Goal: Transaction & Acquisition: Purchase product/service

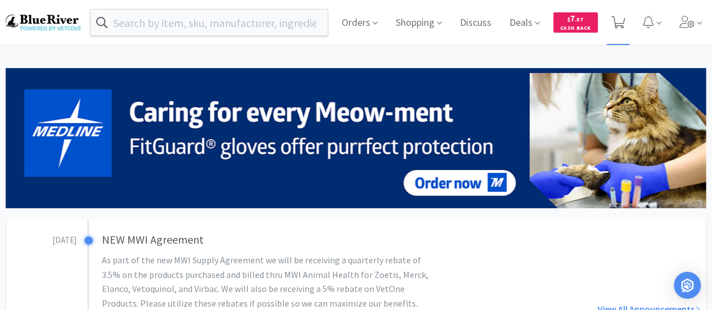
click at [620, 24] on icon at bounding box center [619, 22] width 14 height 12
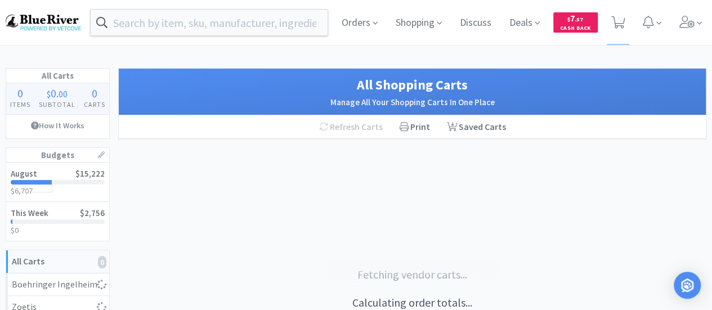
select select "1"
select select "2"
select select "10"
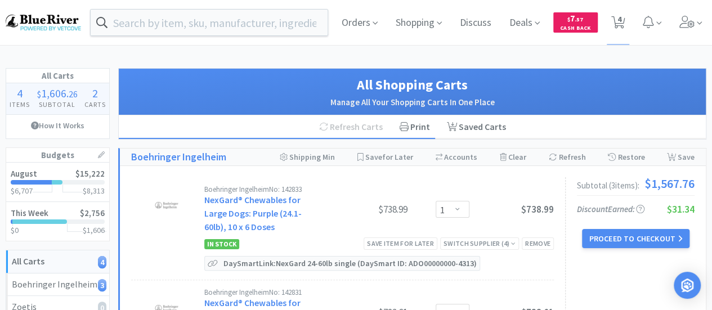
select select "1"
select select "3"
select select "1"
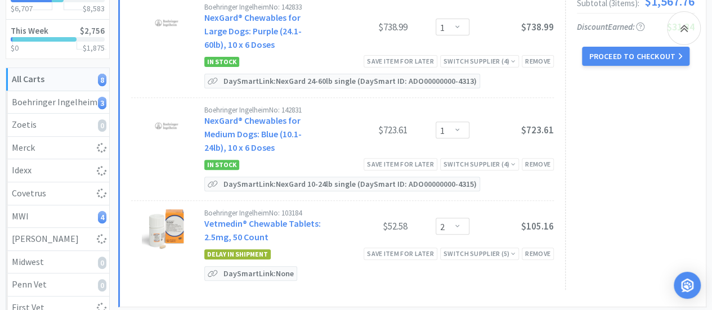
select select "1"
select select "3"
select select "1"
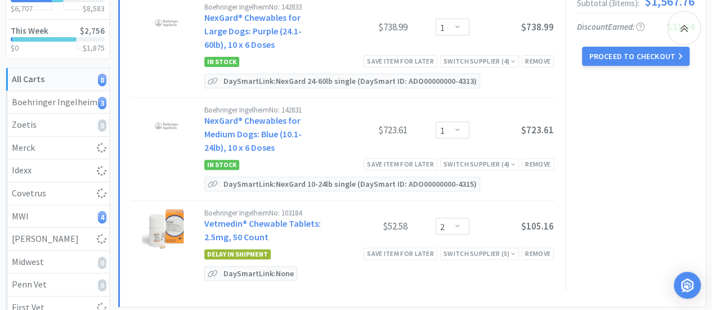
select select "1"
select select "5"
select select "1"
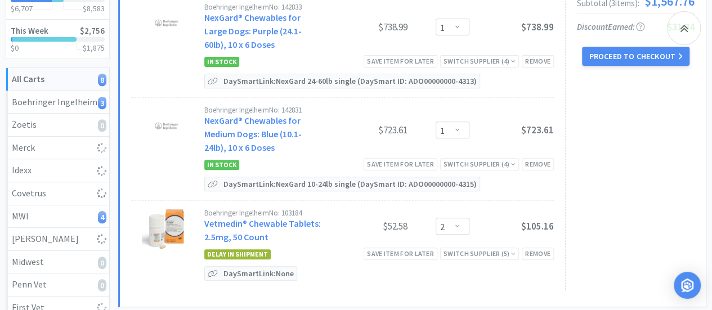
select select "1"
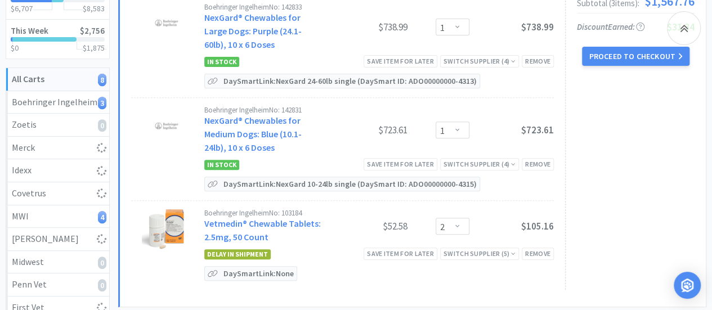
select select "1"
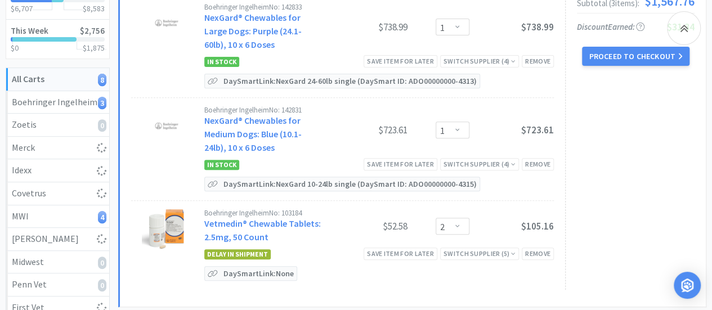
select select "1"
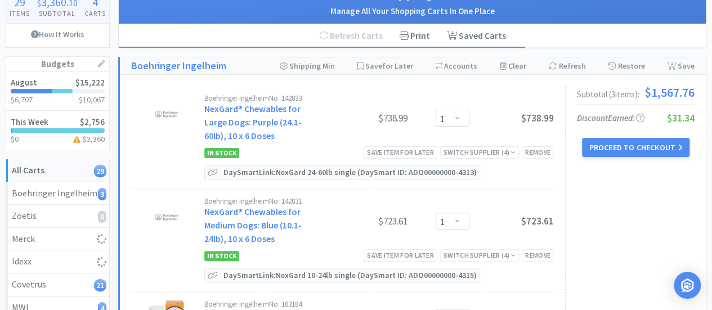
scroll to position [91, 0]
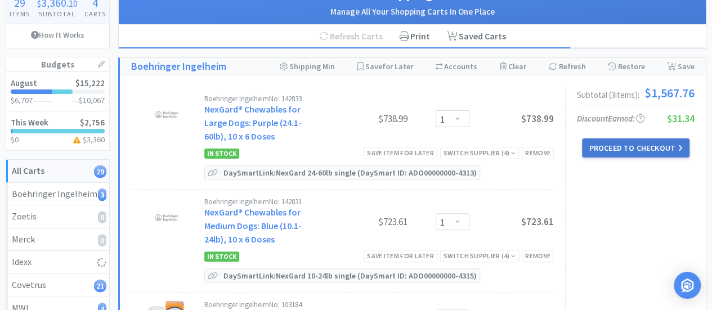
select select "1"
select select "12"
select select "2"
select select "3"
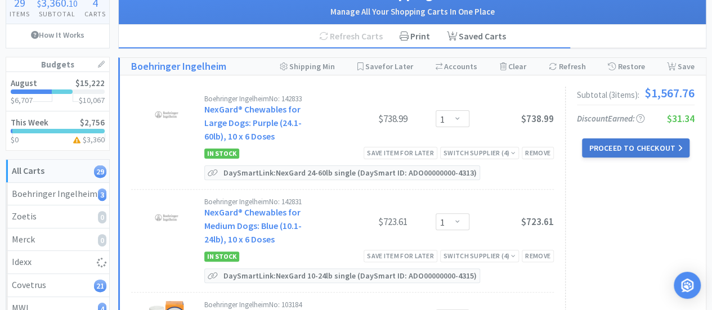
select select "2"
select select "1"
select select "2"
select select "1"
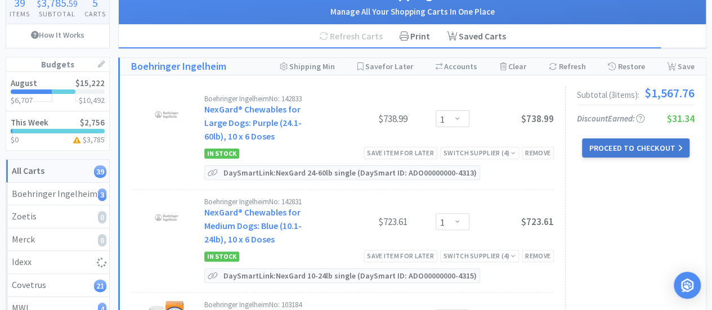
click at [632, 144] on button "Proceed to Checkout" at bounding box center [635, 148] width 107 height 19
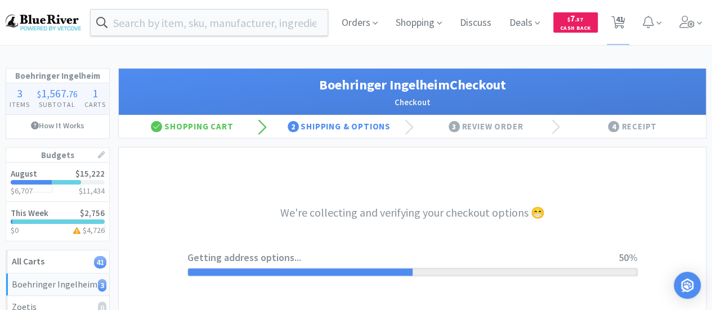
select select "invoice"
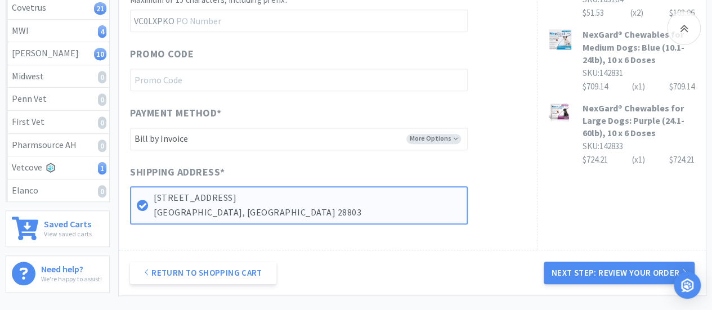
scroll to position [366, 0]
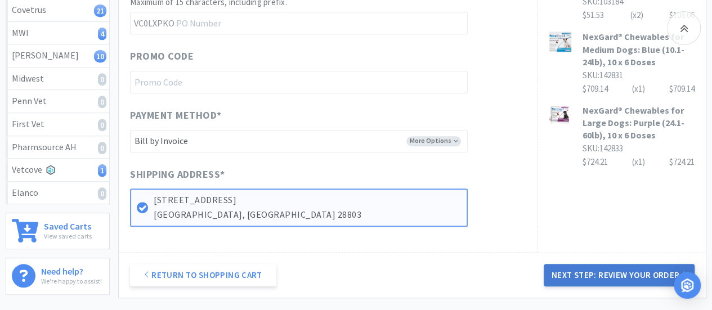
click at [599, 270] on button "Next Step: Review Your Order" at bounding box center [619, 275] width 151 height 23
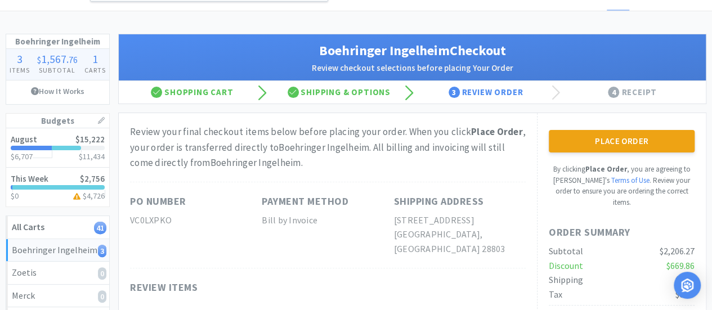
scroll to position [33, 0]
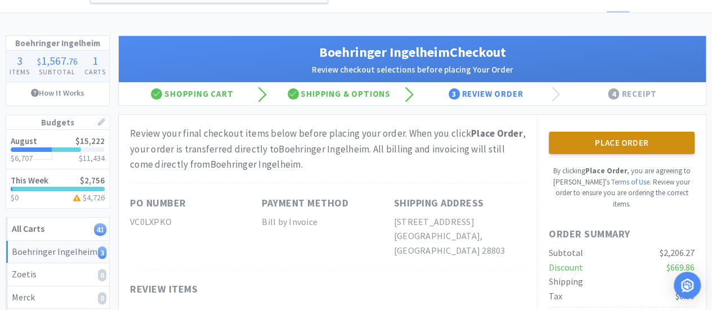
click at [601, 142] on button "Place Order" at bounding box center [622, 143] width 146 height 23
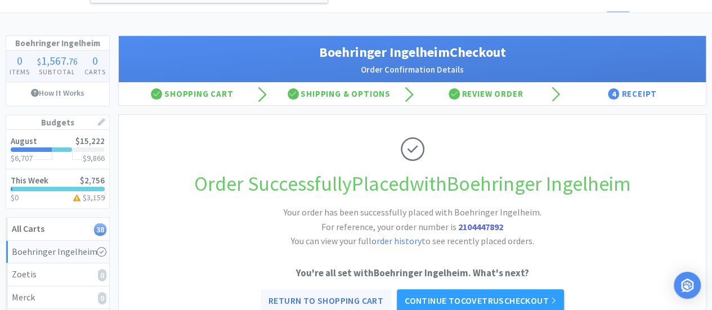
click at [333, 297] on link "Return to Shopping Cart" at bounding box center [326, 300] width 131 height 23
select select "1"
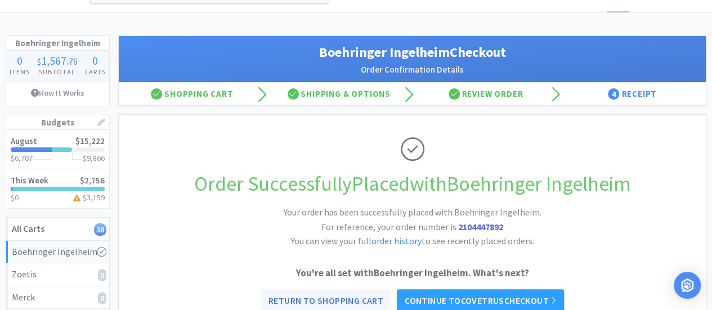
select select "3"
select select "1"
select select "5"
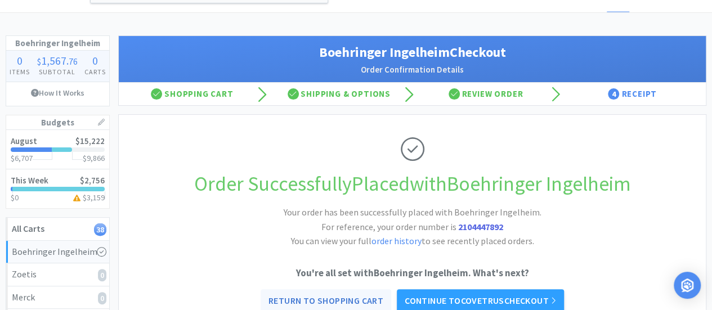
select select "1"
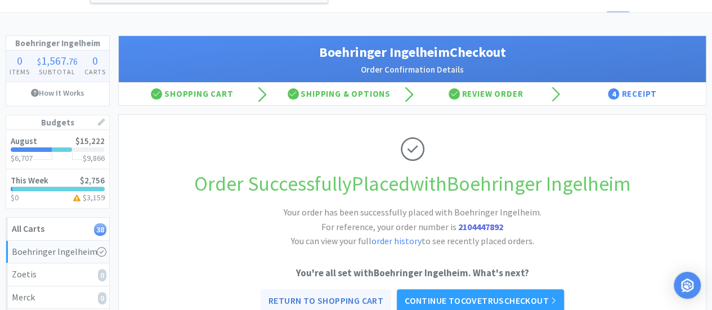
select select "1"
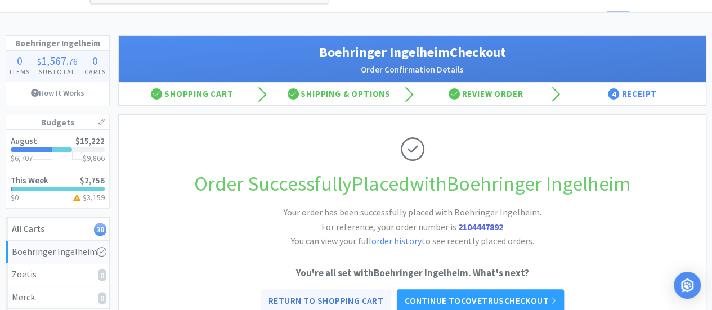
select select "1"
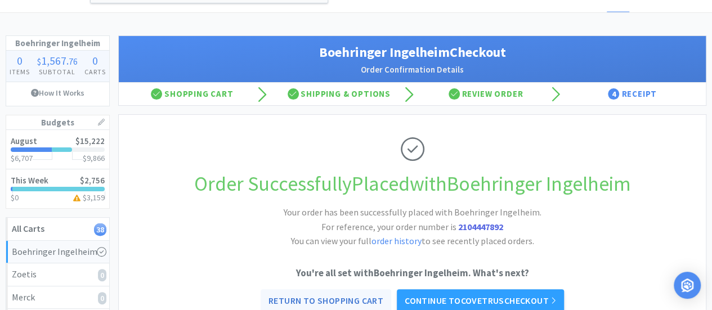
select select "3"
select select "1"
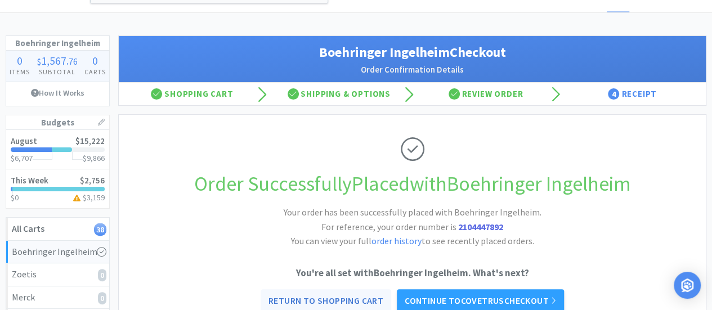
select select "12"
select select "2"
select select "3"
select select "2"
select select "1"
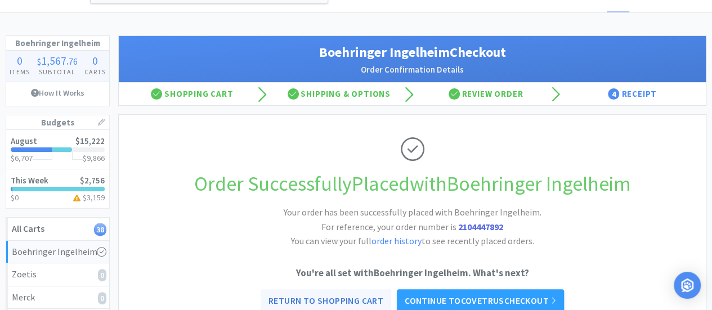
select select "1"
select select "2"
select select "1"
select select "10"
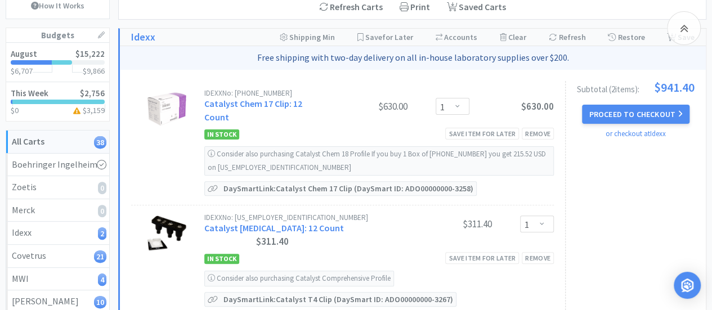
scroll to position [115, 0]
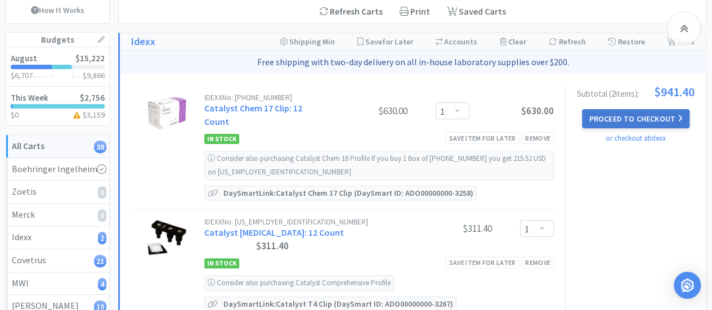
click at [621, 117] on button "Proceed to Checkout" at bounding box center [635, 118] width 107 height 19
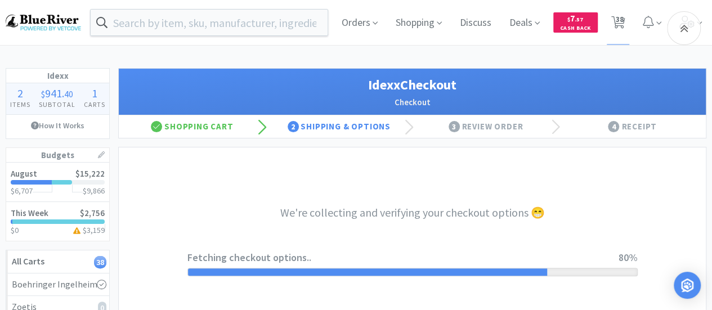
select select "904"
select select "003"
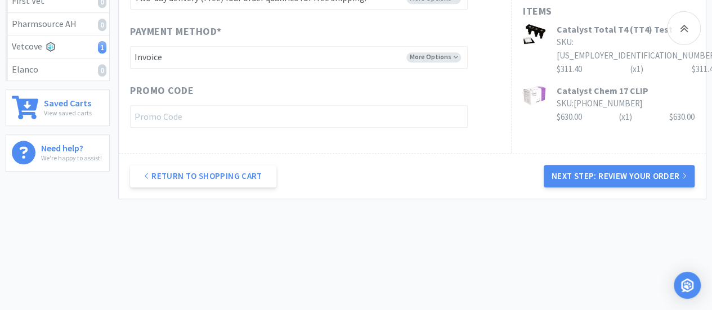
scroll to position [492, 0]
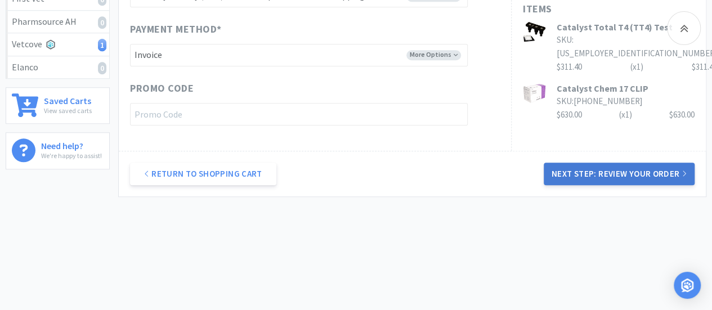
click at [612, 171] on button "Next Step: Review Your Order" at bounding box center [619, 174] width 151 height 23
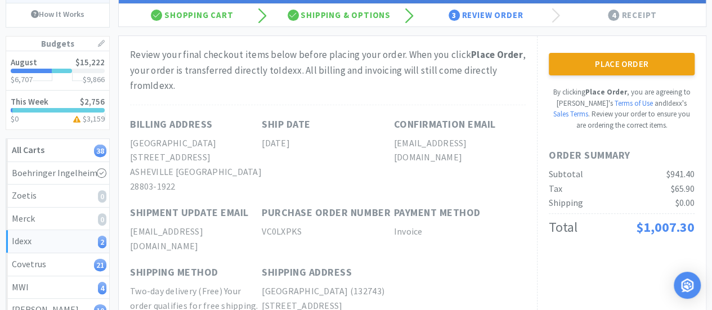
scroll to position [105, 0]
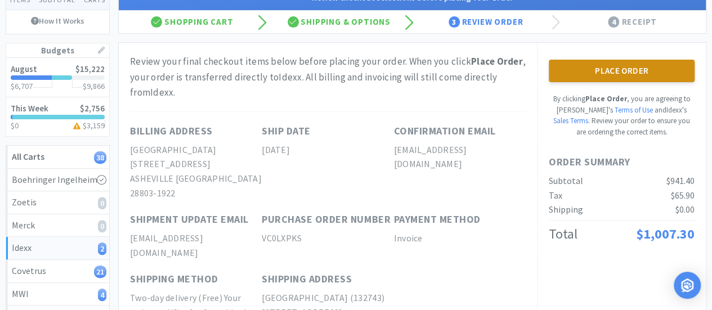
click at [611, 69] on button "Place Order" at bounding box center [622, 71] width 146 height 23
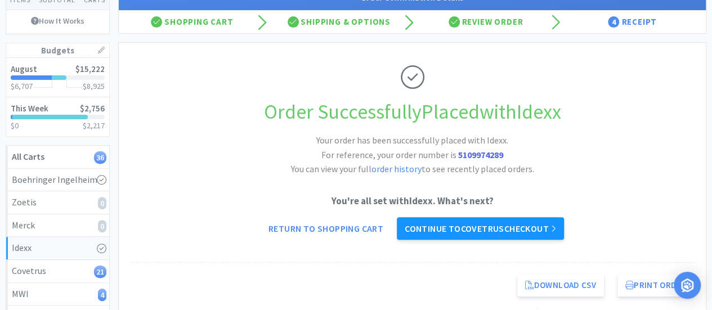
click at [465, 230] on link "Continue to Covetrus checkout" at bounding box center [480, 228] width 167 height 23
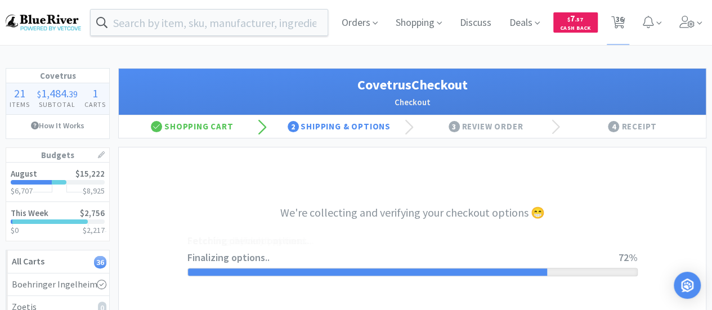
select select "ACCOUNT"
select select "cvt-standard-net"
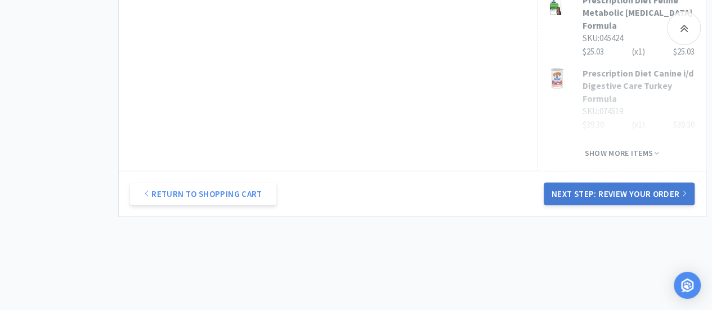
click at [644, 198] on button "Next Step: Review Your Order" at bounding box center [619, 193] width 151 height 23
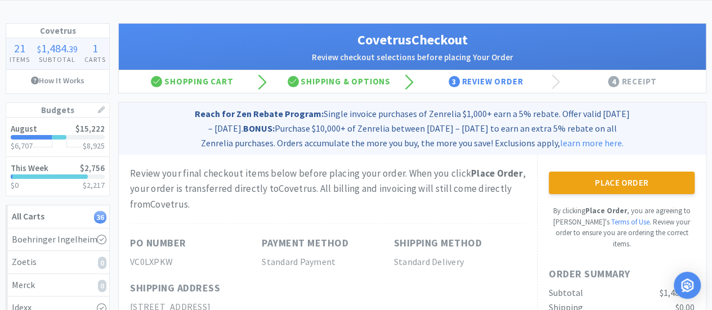
scroll to position [44, 0]
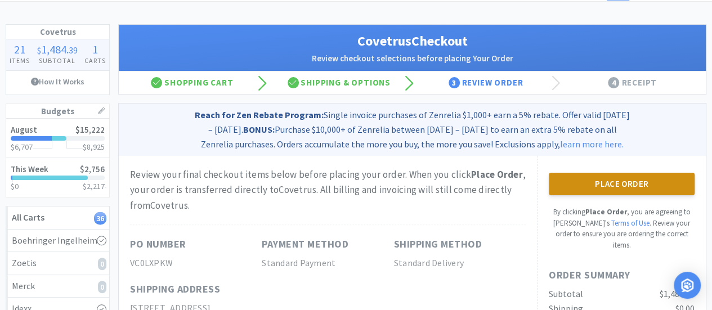
click at [617, 179] on button "Place Order" at bounding box center [622, 184] width 146 height 23
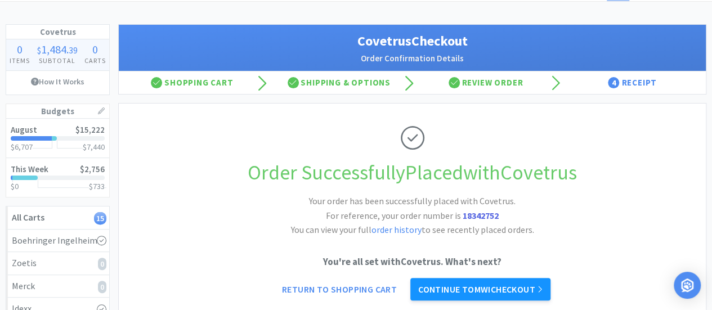
click at [508, 296] on link "Continue to MWI checkout" at bounding box center [481, 289] width 140 height 23
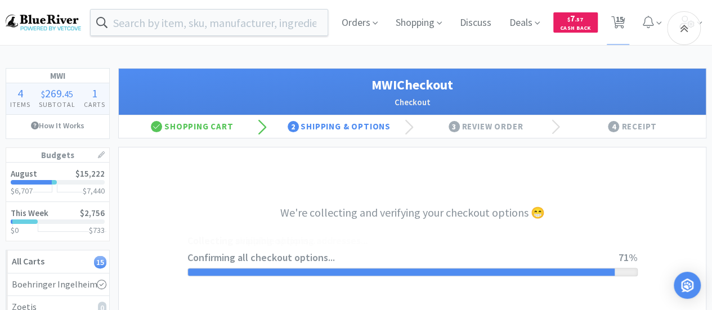
select select "STD_"
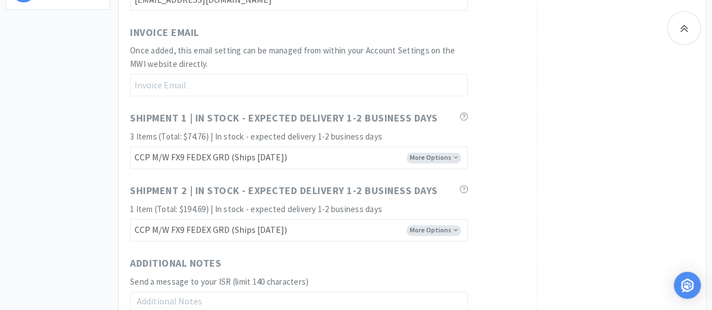
scroll to position [850, 0]
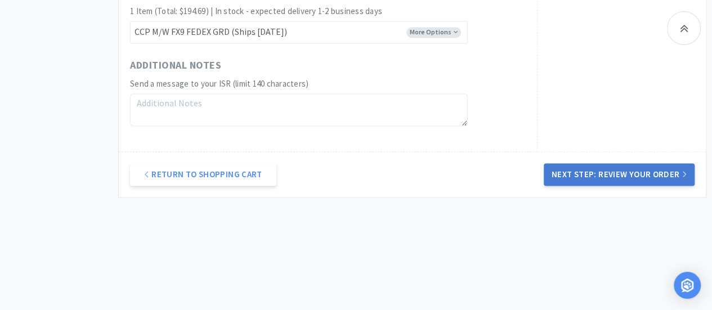
click at [616, 171] on button "Next Step: Review Your Order" at bounding box center [619, 174] width 151 height 23
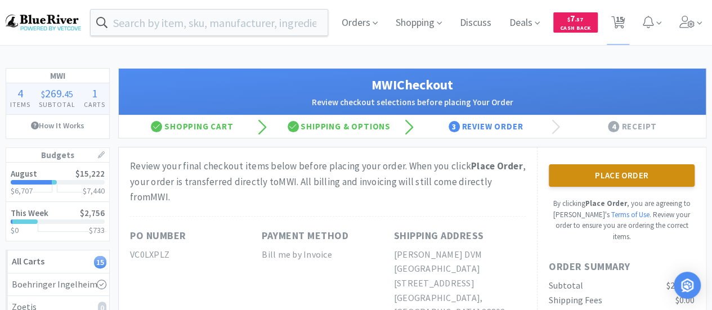
scroll to position [0, 0]
click at [620, 166] on button "Place Order" at bounding box center [622, 175] width 146 height 23
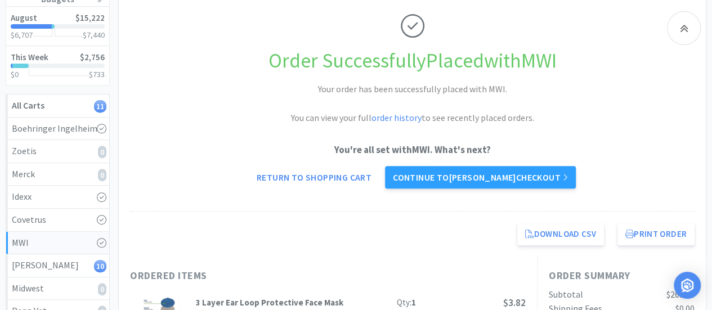
scroll to position [157, 0]
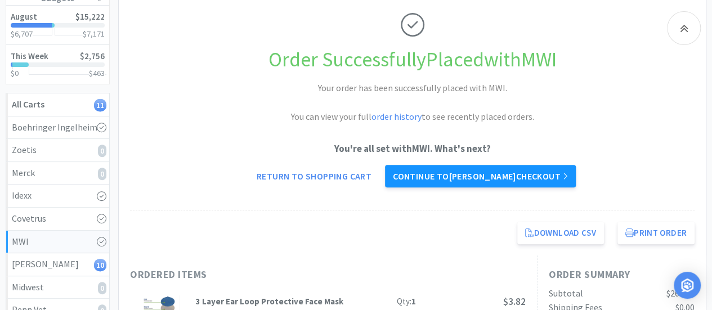
click at [462, 176] on link "Continue to Patterson checkout" at bounding box center [480, 176] width 191 height 23
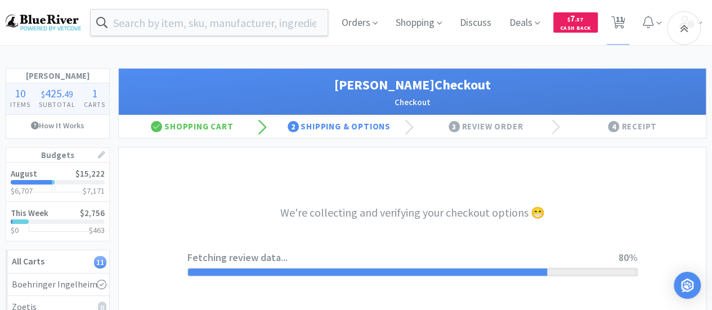
select select "1"
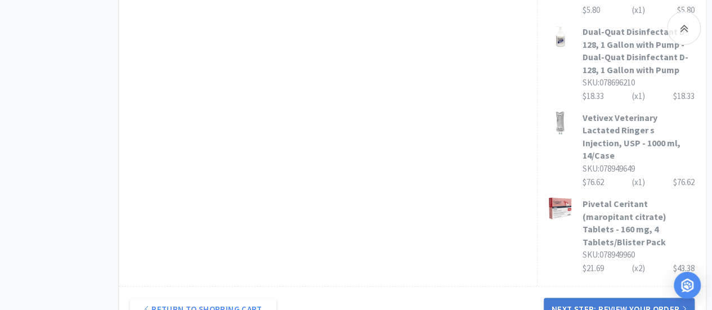
click at [592, 298] on button "Next Step: Review Your Order" at bounding box center [619, 309] width 151 height 23
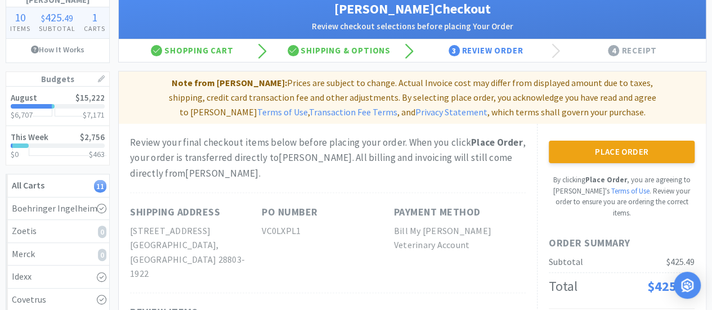
scroll to position [77, 0]
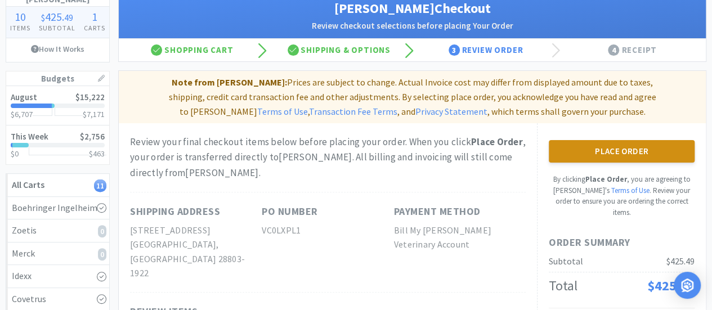
click at [610, 151] on button "Place Order" at bounding box center [622, 151] width 146 height 23
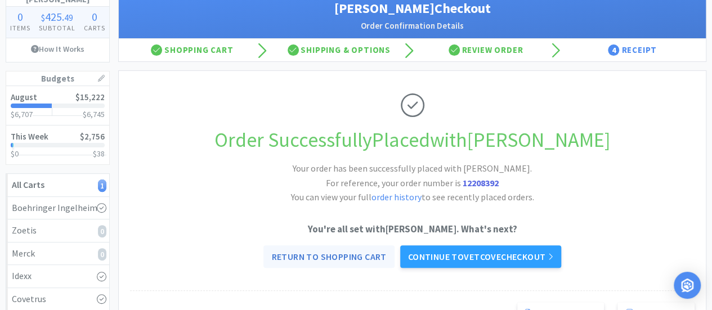
click at [318, 255] on link "Return to Shopping Cart" at bounding box center [329, 257] width 131 height 23
select select "10"
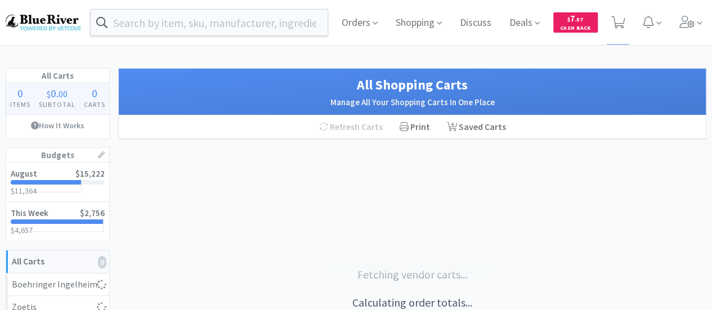
select select "10"
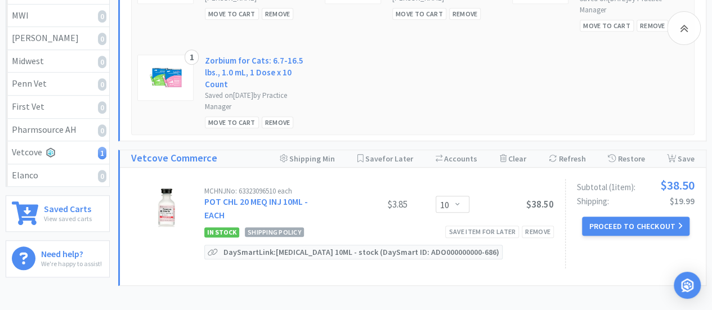
scroll to position [460, 0]
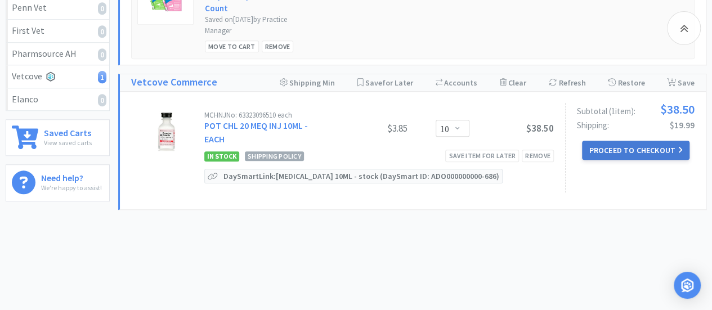
click at [627, 141] on button "Proceed to Checkout" at bounding box center [635, 150] width 107 height 19
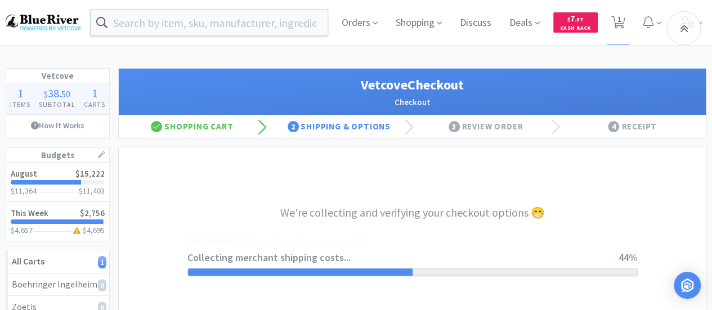
select select "998"
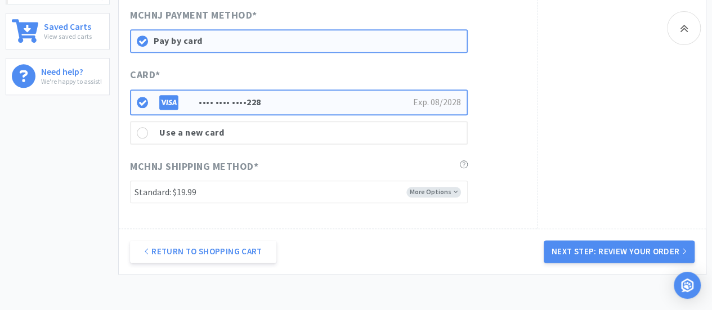
scroll to position [567, 0]
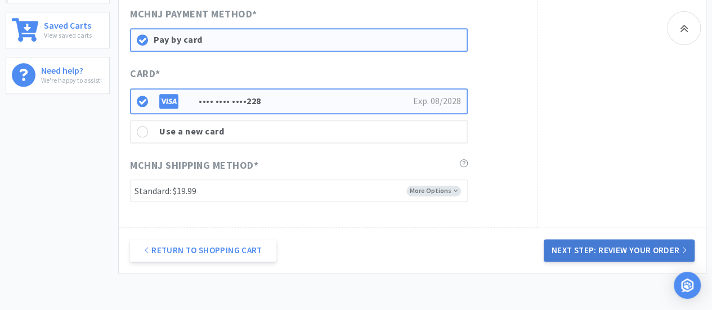
click at [615, 245] on button "Next Step: Review Your Order" at bounding box center [619, 250] width 151 height 23
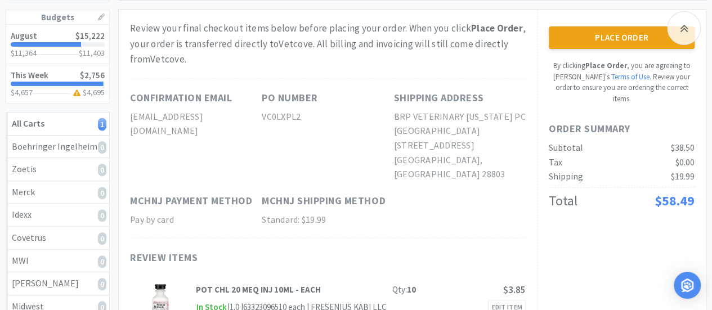
scroll to position [127, 0]
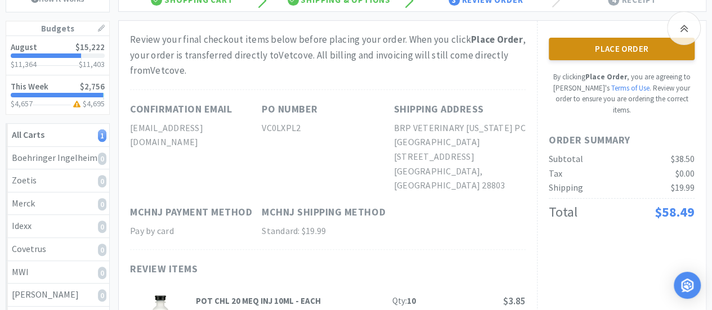
click at [609, 44] on button "Place Order" at bounding box center [622, 49] width 146 height 23
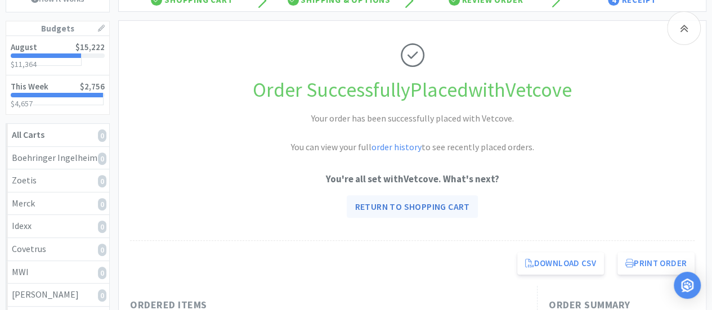
click at [387, 208] on link "Return to Shopping Cart" at bounding box center [412, 206] width 131 height 23
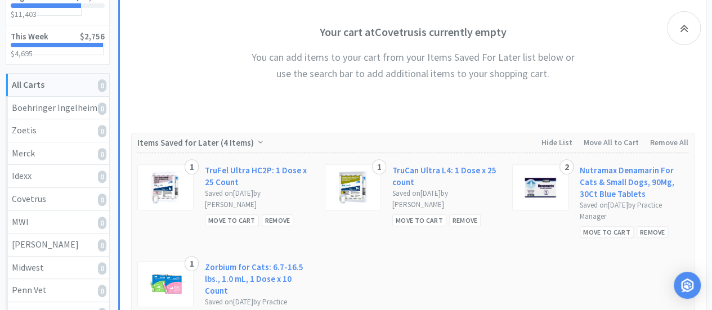
scroll to position [177, 0]
click at [276, 220] on div "Remove" at bounding box center [278, 220] width 32 height 12
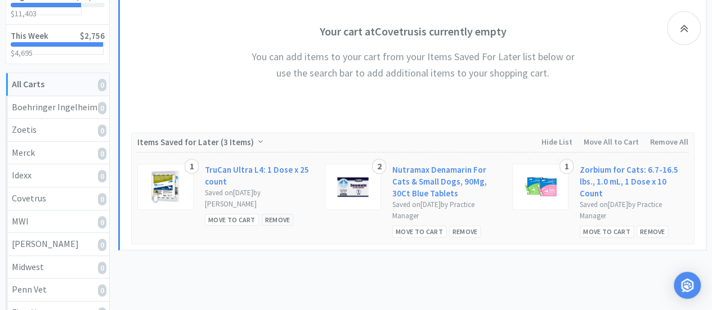
click at [270, 220] on div "Remove" at bounding box center [278, 220] width 32 height 12
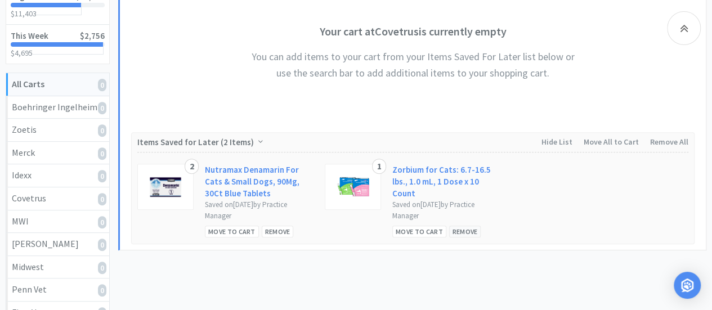
click at [457, 226] on div "Remove" at bounding box center [465, 232] width 32 height 12
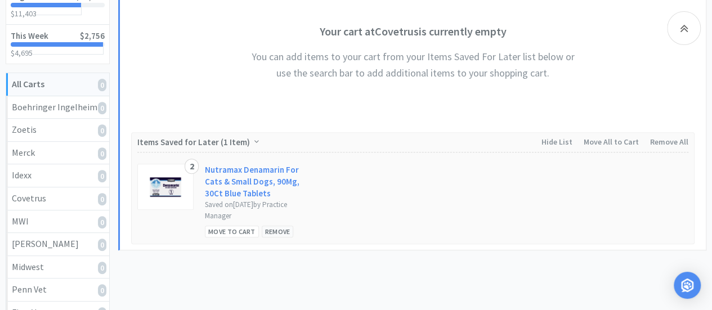
click at [273, 234] on div "Remove" at bounding box center [278, 232] width 32 height 12
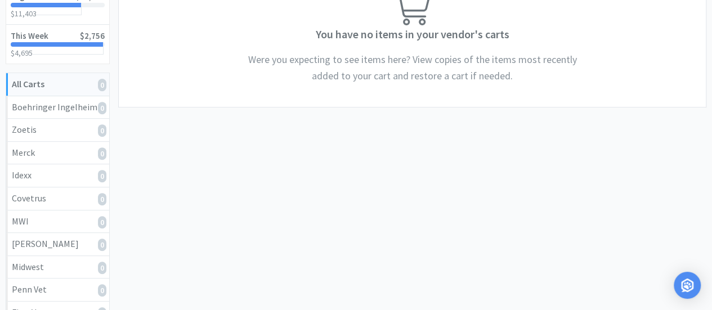
scroll to position [0, 0]
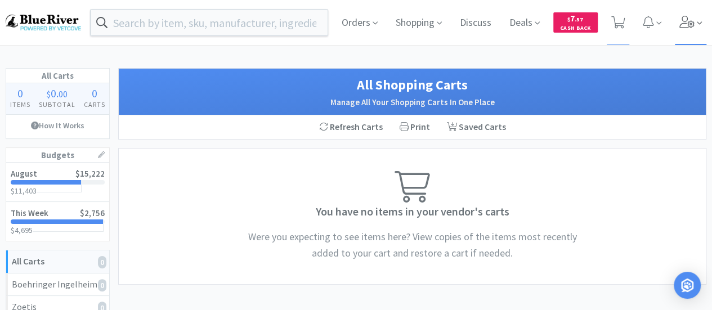
click at [694, 19] on icon at bounding box center [688, 22] width 16 height 12
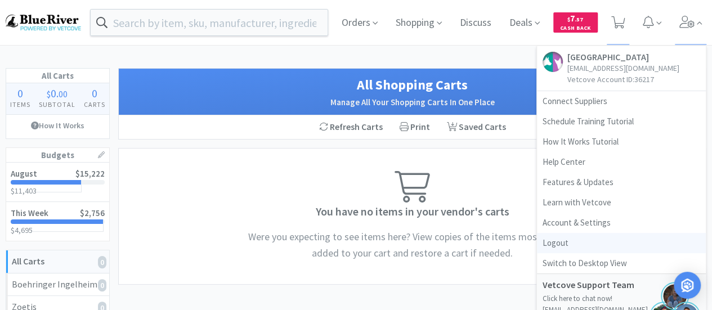
click at [558, 242] on link "Logout" at bounding box center [621, 243] width 169 height 20
